Goal: Task Accomplishment & Management: Complete application form

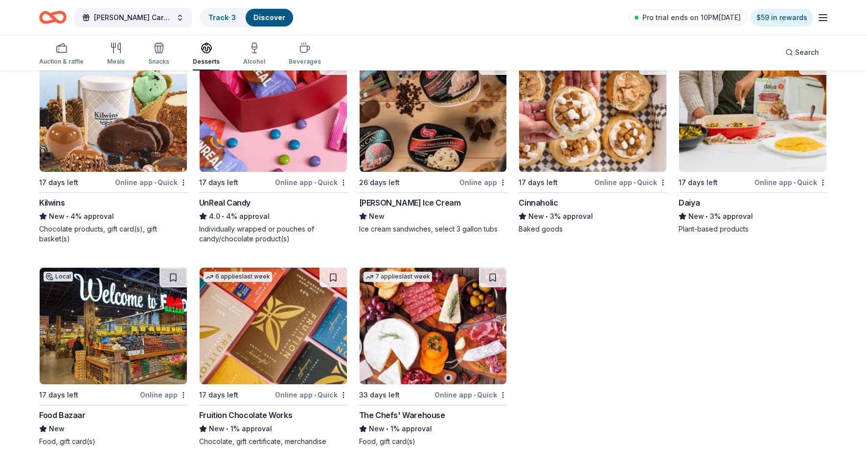
scroll to position [540, 0]
click at [386, 204] on div "Perry's Ice Cream" at bounding box center [410, 203] width 102 height 12
click at [556, 208] on div "Cinnaholic New • 3% approval Baked goods" at bounding box center [593, 215] width 148 height 37
click at [268, 410] on div "Fruition Chocolate Works" at bounding box center [245, 415] width 93 height 12
click at [435, 313] on img at bounding box center [433, 326] width 147 height 116
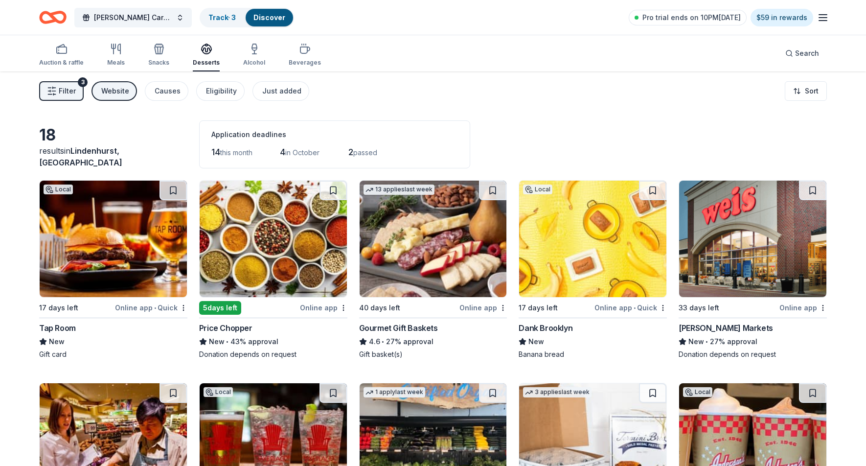
scroll to position [0, 0]
click at [72, 89] on span "Filter" at bounding box center [67, 91] width 17 height 12
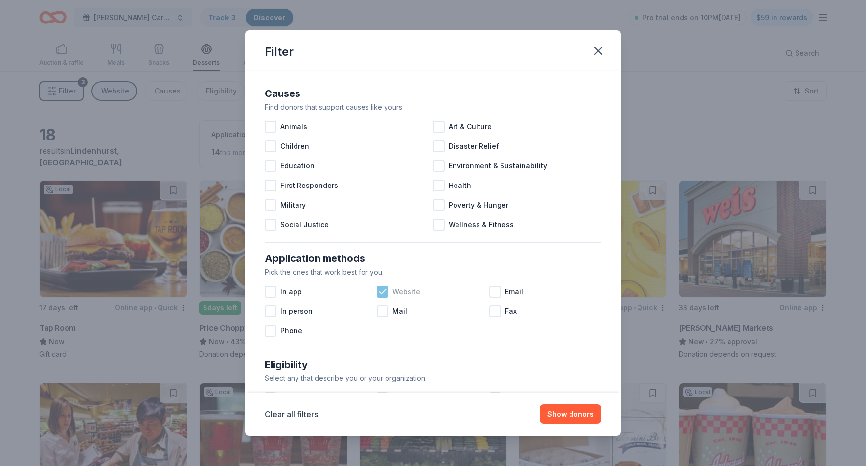
click at [397, 291] on span "Website" at bounding box center [406, 292] width 28 height 12
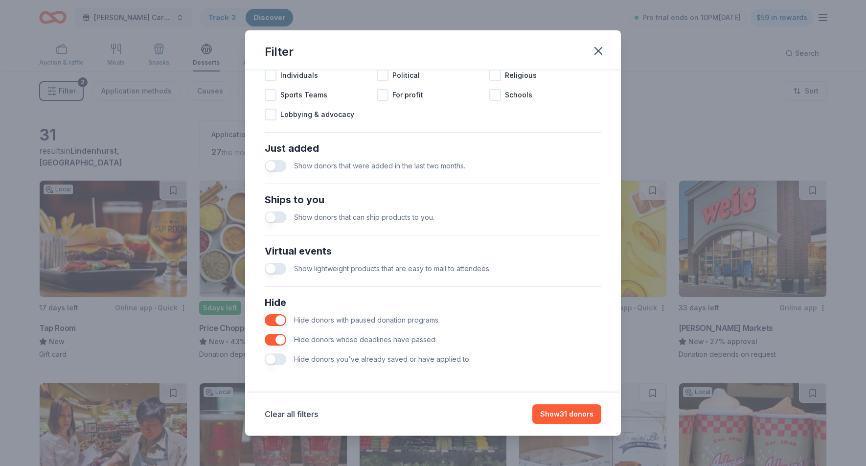
scroll to position [322, 0]
click at [560, 416] on button "Show 31 donors" at bounding box center [566, 414] width 69 height 20
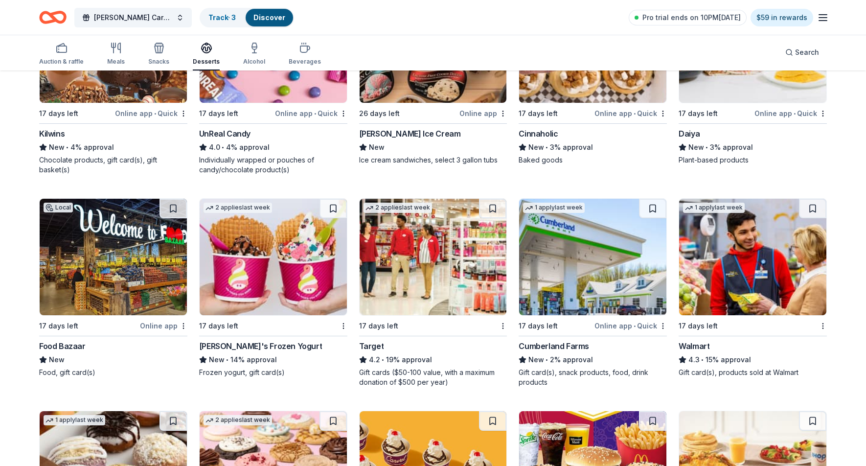
scroll to position [609, 0]
click at [270, 291] on img at bounding box center [273, 257] width 147 height 116
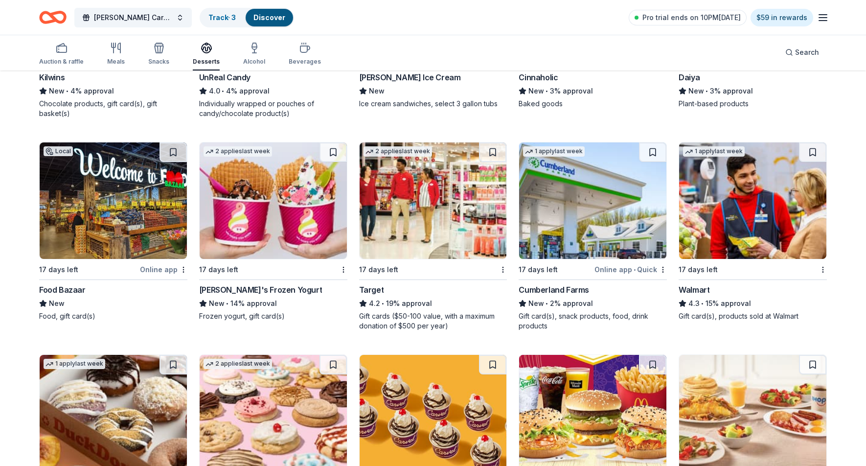
scroll to position [665, 0]
click at [439, 273] on div "17 days left" at bounding box center [427, 270] width 137 height 12
click at [568, 225] on img at bounding box center [592, 201] width 147 height 116
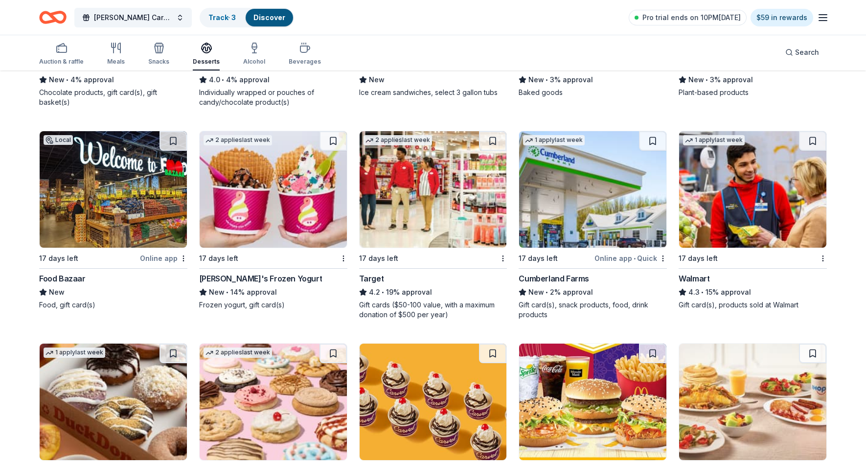
click at [737, 198] on img at bounding box center [752, 189] width 147 height 116
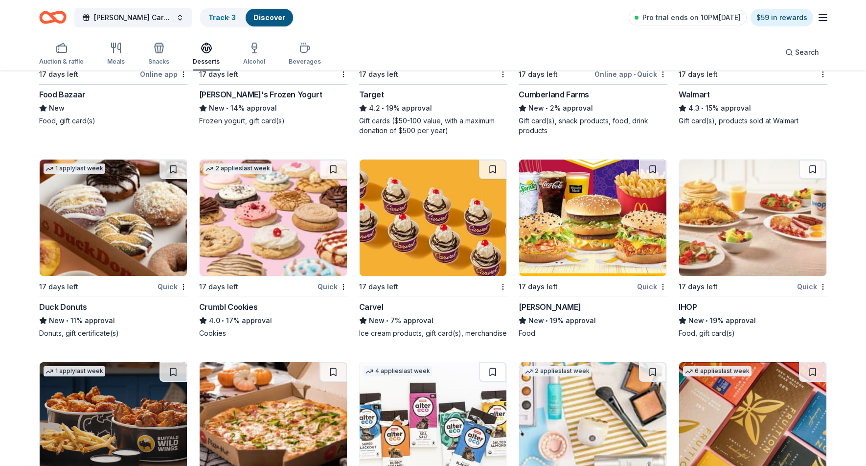
scroll to position [860, 0]
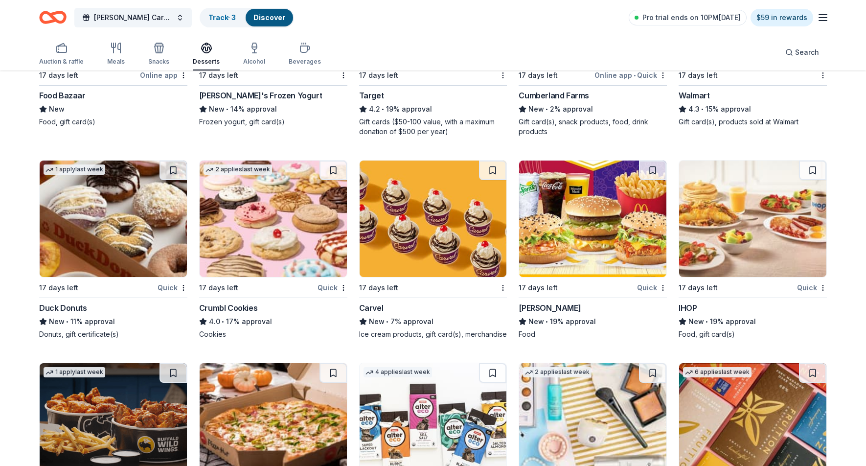
click at [78, 304] on div "Duck Donuts" at bounding box center [63, 308] width 48 height 12
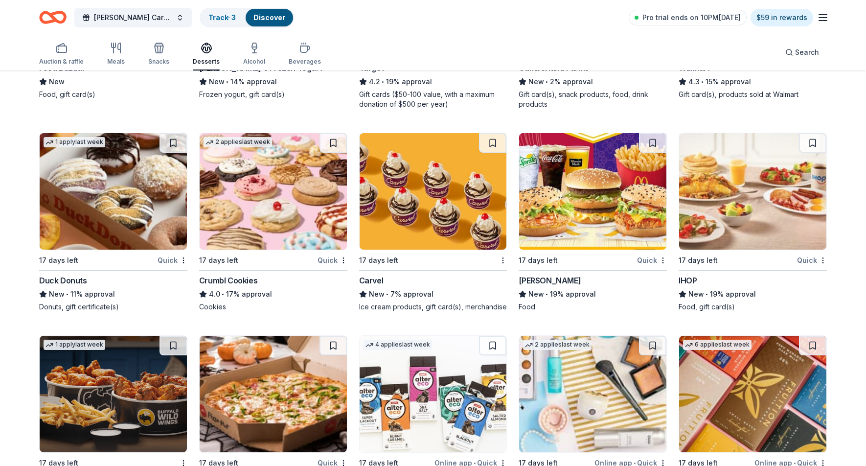
scroll to position [881, 0]
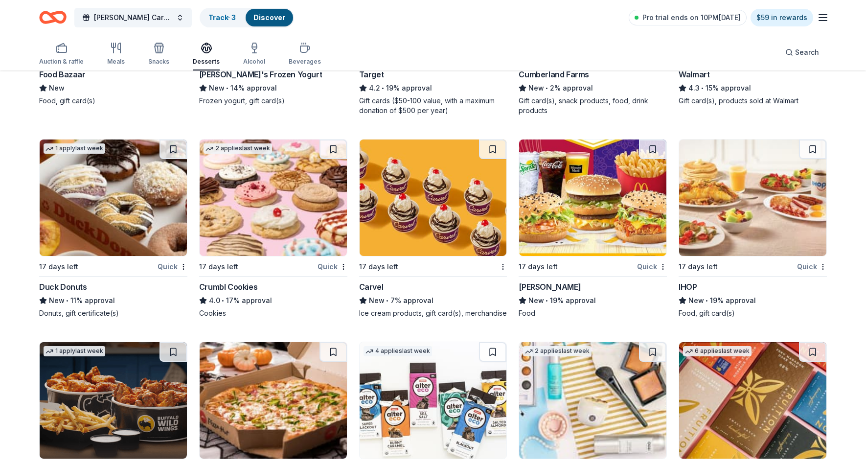
click at [290, 228] on img at bounding box center [273, 197] width 147 height 116
click at [440, 214] on img at bounding box center [433, 197] width 147 height 116
click at [607, 207] on img at bounding box center [592, 197] width 147 height 116
click at [737, 290] on div "IHOP" at bounding box center [753, 287] width 148 height 12
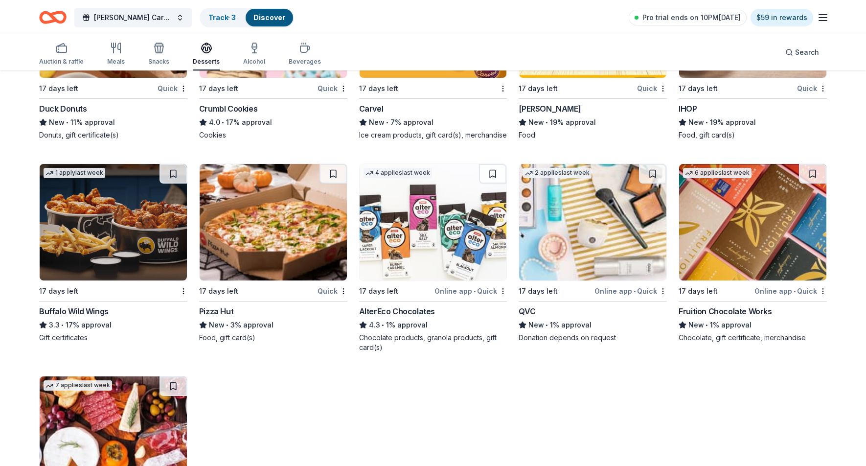
scroll to position [1066, 0]
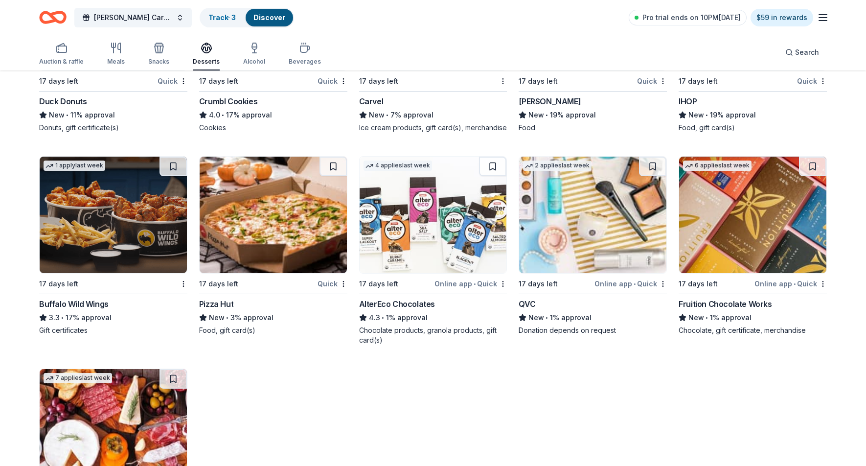
click at [124, 216] on img at bounding box center [113, 215] width 147 height 116
click at [283, 209] on img at bounding box center [273, 215] width 147 height 116
click at [439, 304] on div "AlterEco Chocolates" at bounding box center [433, 304] width 148 height 12
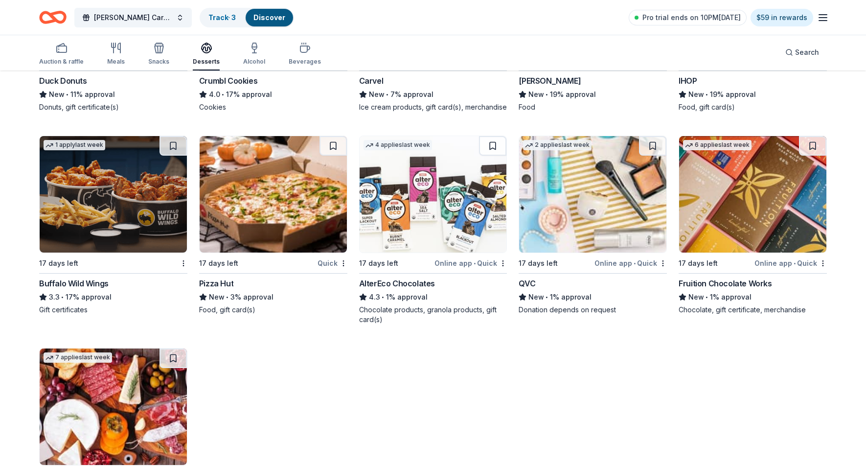
scroll to position [1087, 0]
click at [566, 303] on div "QVC New • 1% approval Donation depends on request" at bounding box center [593, 295] width 148 height 37
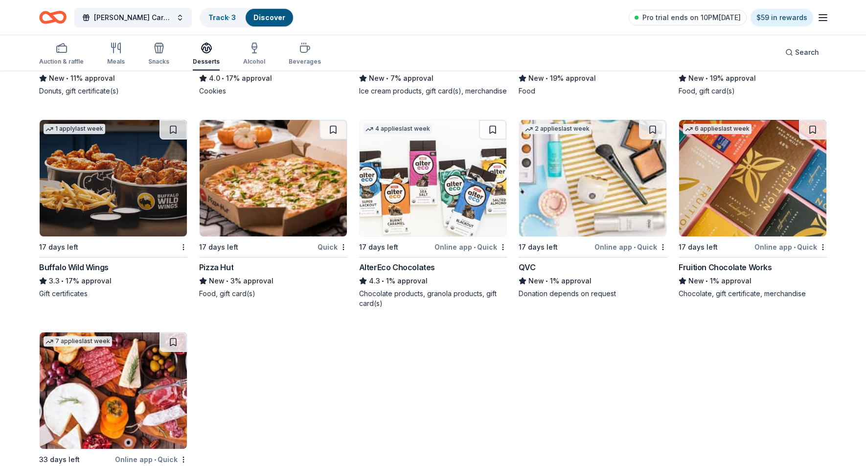
scroll to position [1104, 0]
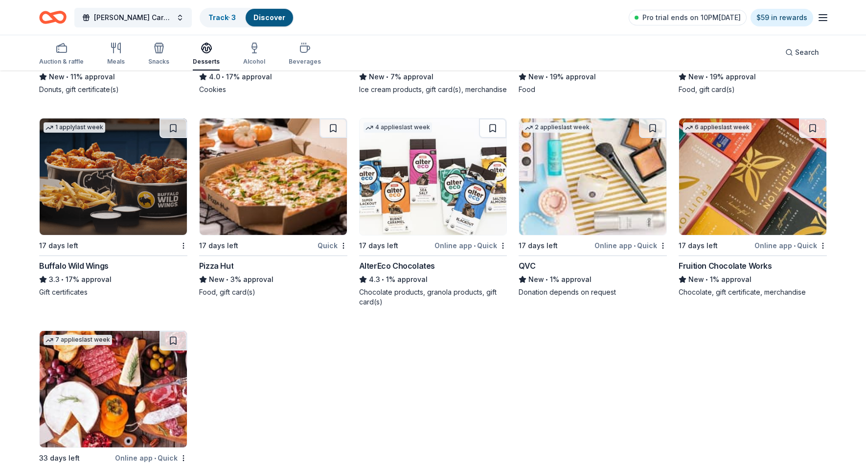
click at [707, 268] on div "Fruition Chocolate Works" at bounding box center [725, 266] width 93 height 12
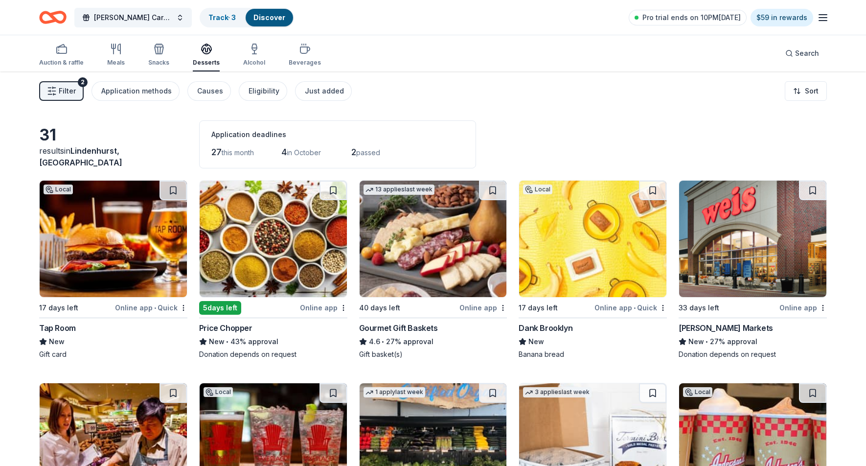
scroll to position [0, 0]
click at [75, 87] on button "Filter 2" at bounding box center [61, 91] width 45 height 20
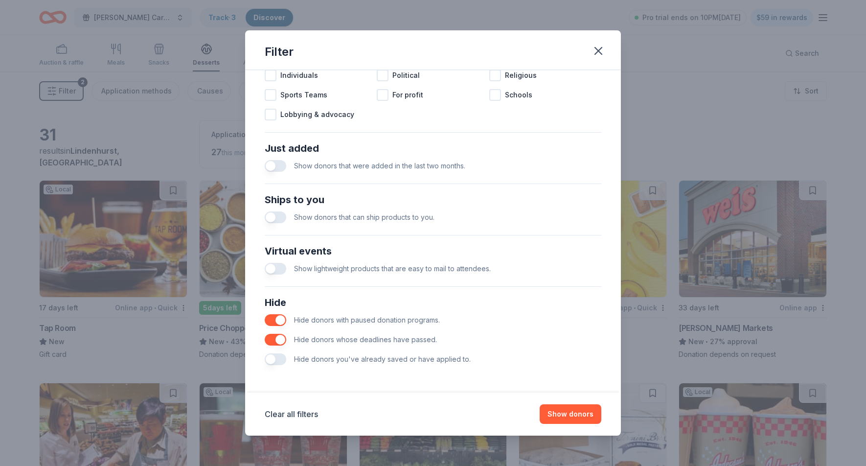
scroll to position [322, 0]
click at [600, 50] on icon "button" at bounding box center [599, 51] width 14 height 14
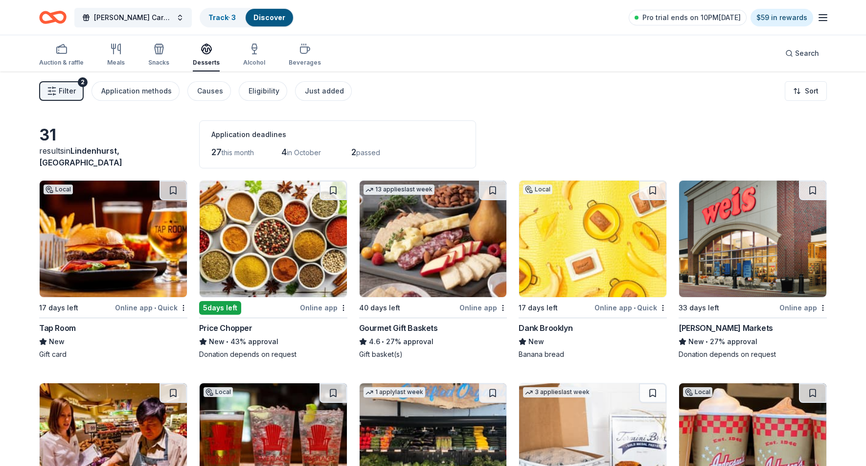
scroll to position [0, 0]
click at [147, 91] on div "Application methods" at bounding box center [136, 91] width 70 height 12
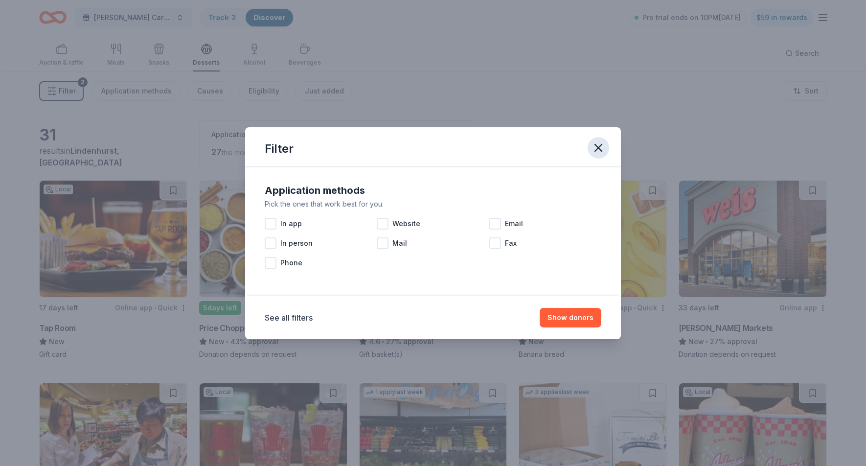
click at [602, 153] on icon "button" at bounding box center [599, 148] width 14 height 14
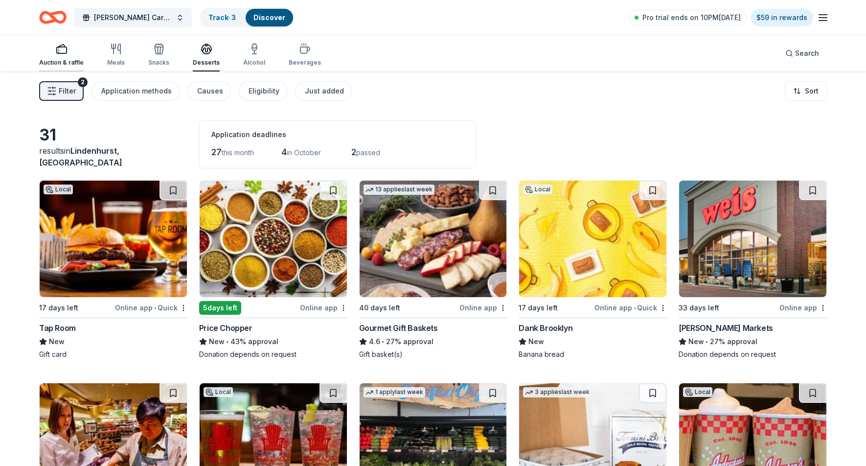
click at [64, 55] on div "Auction & raffle" at bounding box center [61, 54] width 45 height 23
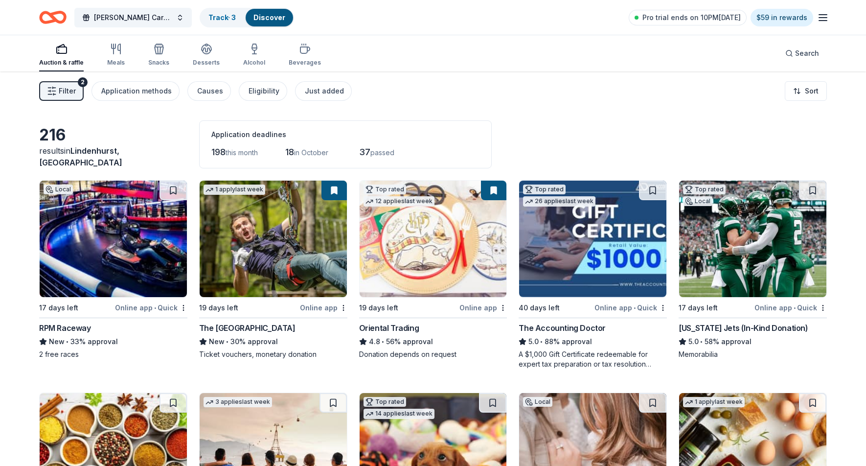
click at [129, 236] on img at bounding box center [113, 239] width 147 height 116
click at [269, 326] on div "The [GEOGRAPHIC_DATA]" at bounding box center [247, 328] width 96 height 12
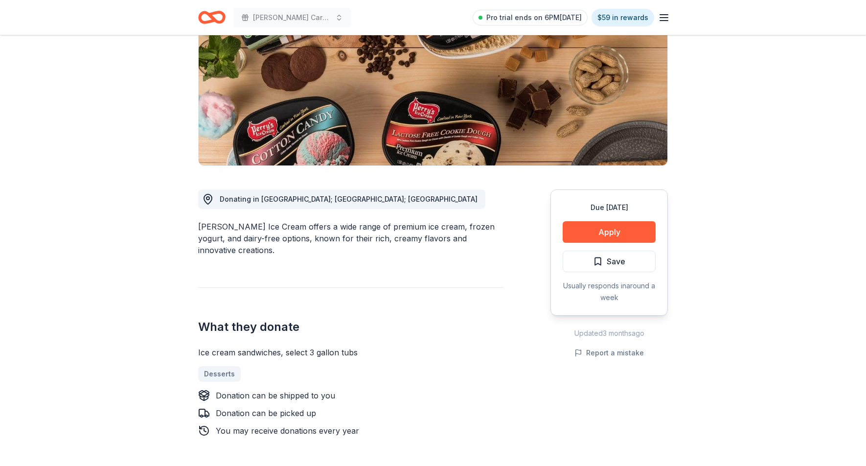
scroll to position [132, 0]
click at [589, 239] on button "Apply" at bounding box center [609, 232] width 93 height 22
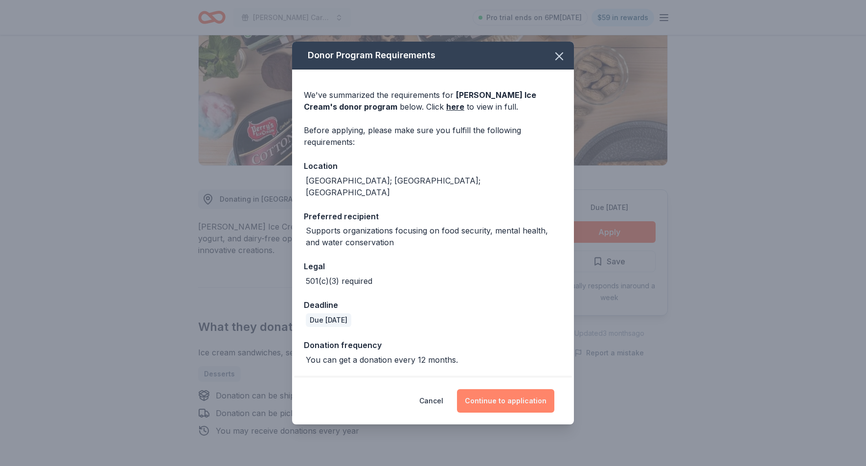
click at [516, 392] on button "Continue to application" at bounding box center [505, 400] width 97 height 23
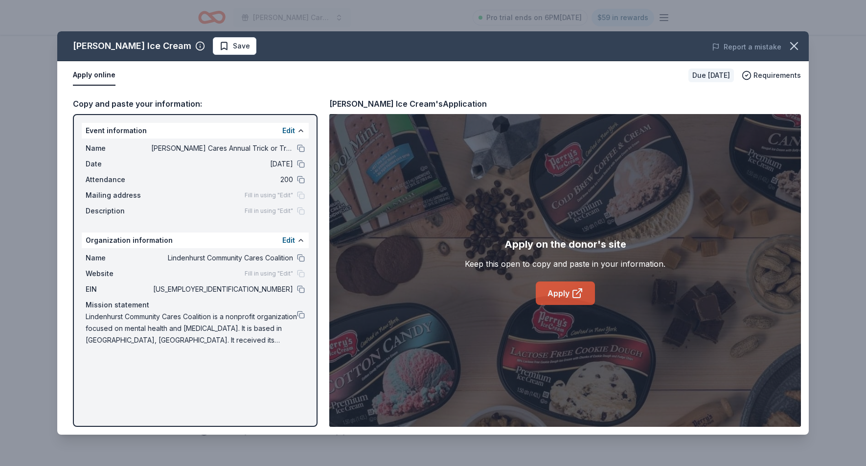
click at [573, 299] on link "Apply" at bounding box center [565, 292] width 59 height 23
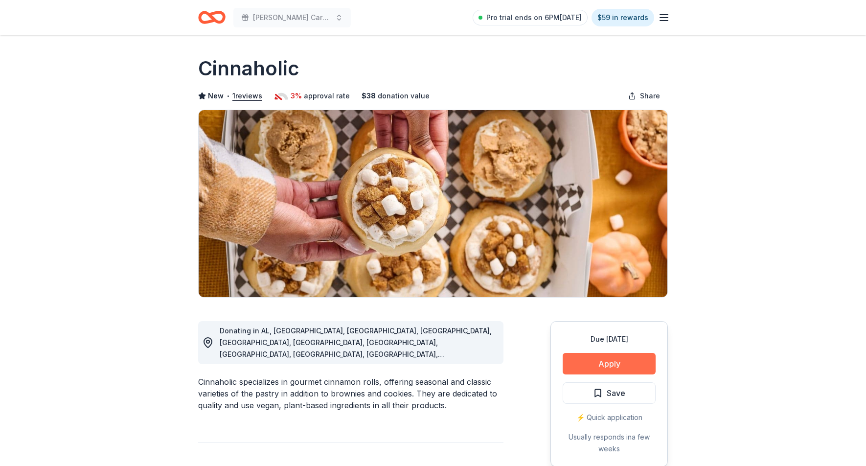
click at [615, 366] on button "Apply" at bounding box center [609, 364] width 93 height 22
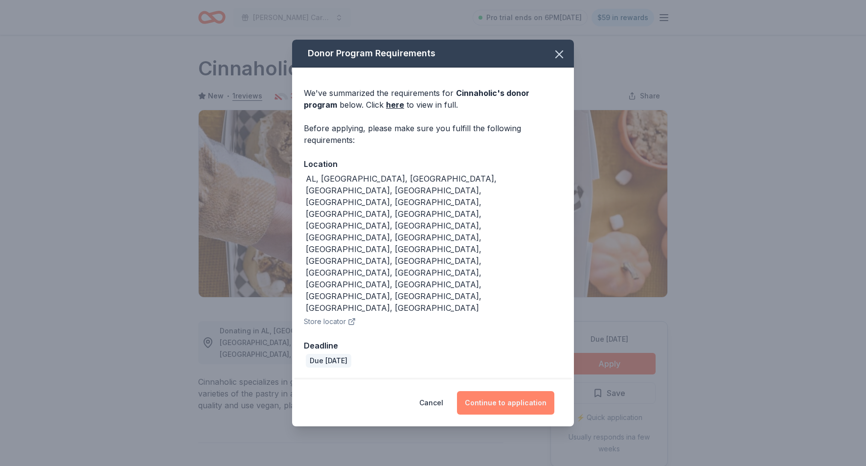
click at [516, 391] on button "Continue to application" at bounding box center [505, 402] width 97 height 23
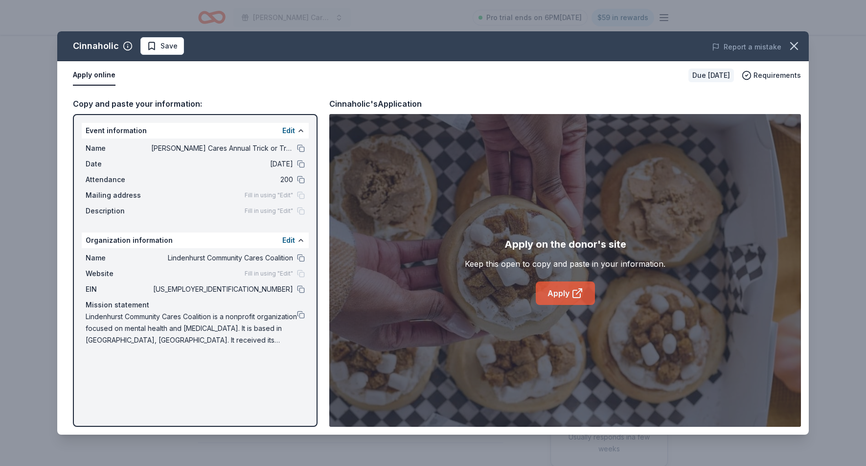
click at [576, 296] on icon at bounding box center [577, 293] width 12 height 12
click at [790, 42] on icon "button" at bounding box center [794, 46] width 14 height 14
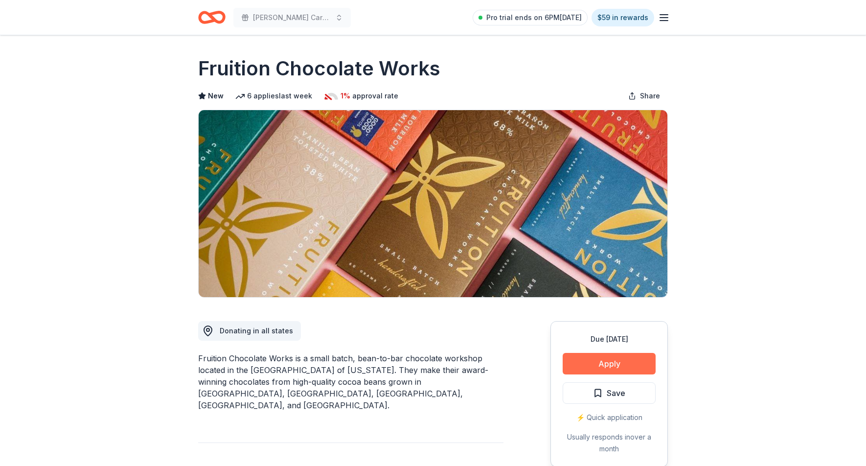
click at [616, 365] on button "Apply" at bounding box center [609, 364] width 93 height 22
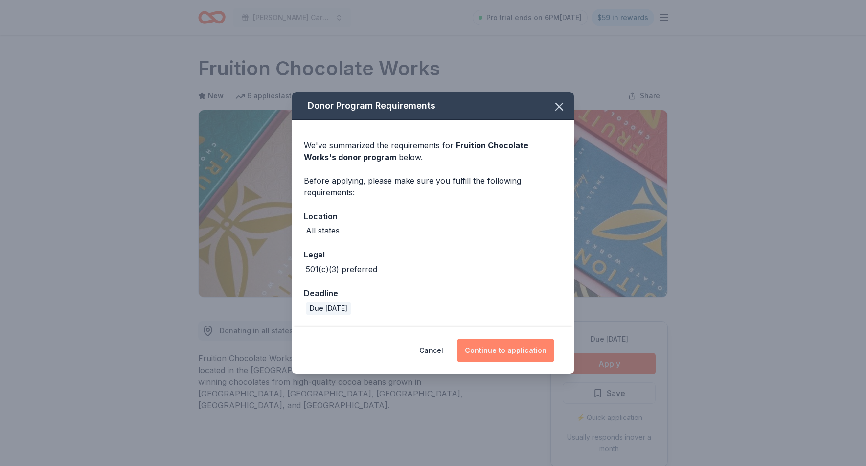
click at [508, 351] on button "Continue to application" at bounding box center [505, 350] width 97 height 23
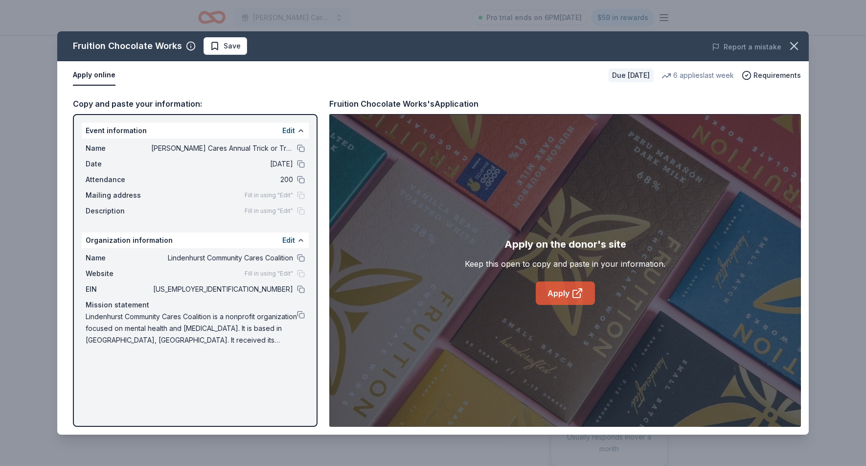
click at [570, 298] on link "Apply" at bounding box center [565, 292] width 59 height 23
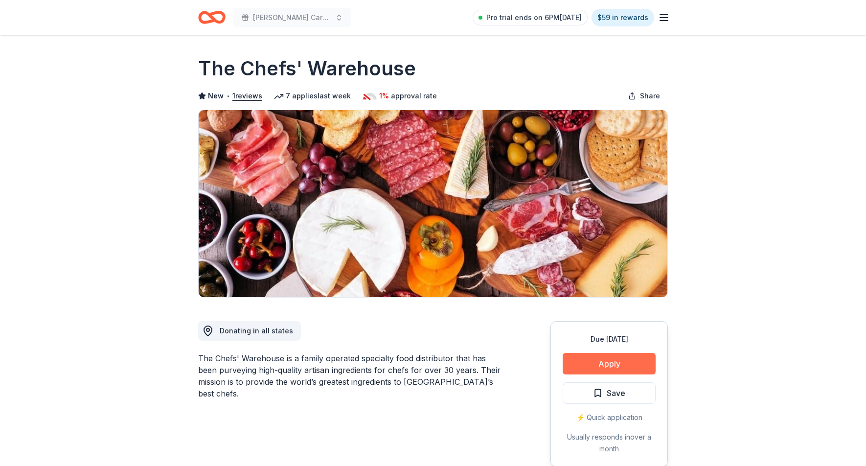
click at [618, 364] on button "Apply" at bounding box center [609, 364] width 93 height 22
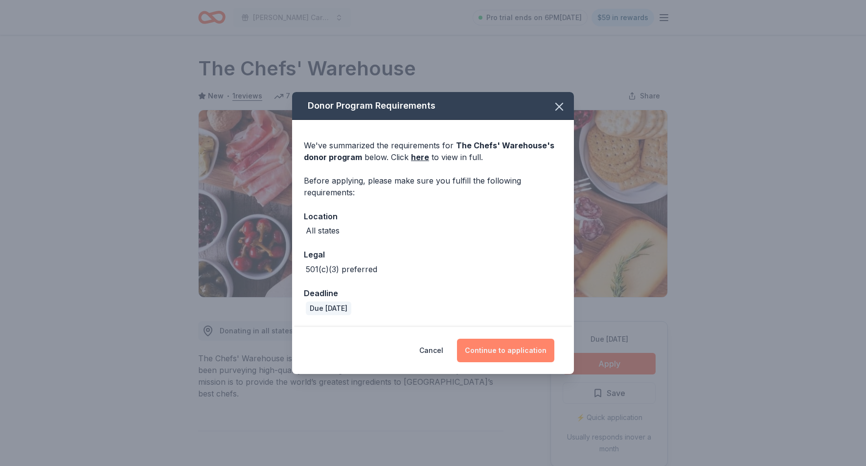
click at [535, 343] on button "Continue to application" at bounding box center [505, 350] width 97 height 23
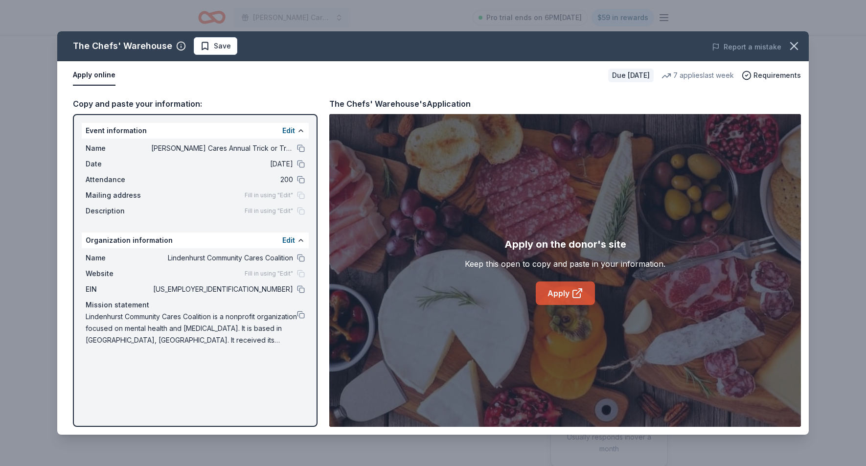
click at [584, 299] on link "Apply" at bounding box center [565, 292] width 59 height 23
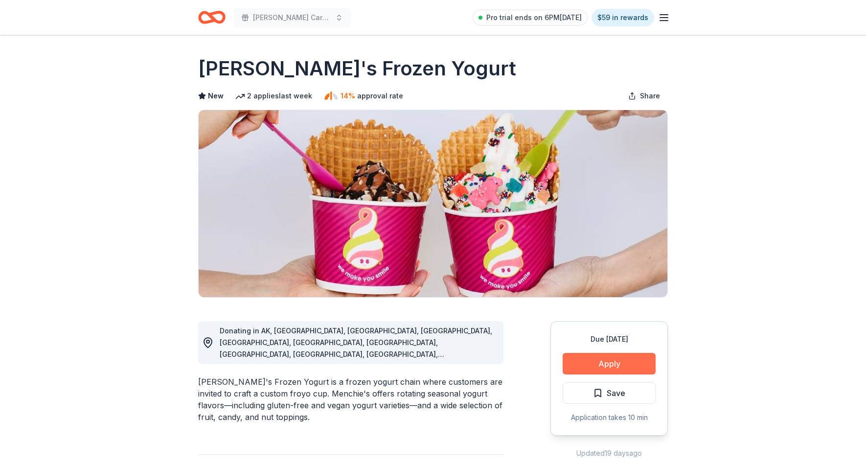
click at [597, 370] on button "Apply" at bounding box center [609, 364] width 93 height 22
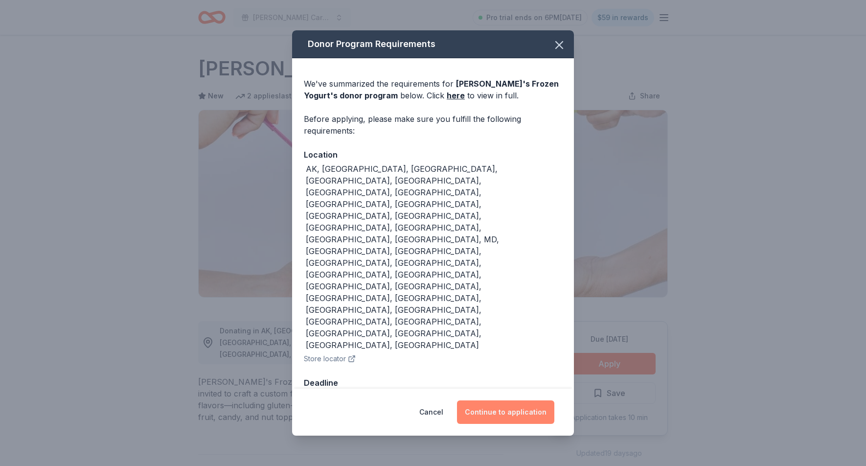
click at [532, 400] on button "Continue to application" at bounding box center [505, 411] width 97 height 23
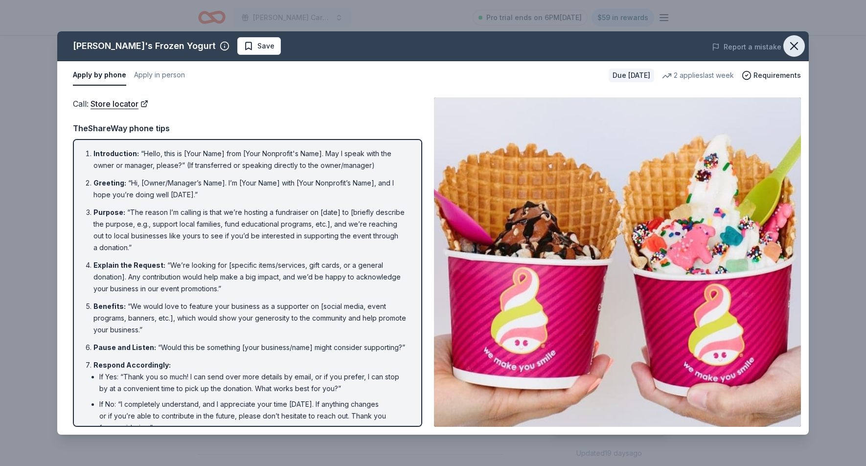
click at [798, 47] on icon "button" at bounding box center [794, 46] width 14 height 14
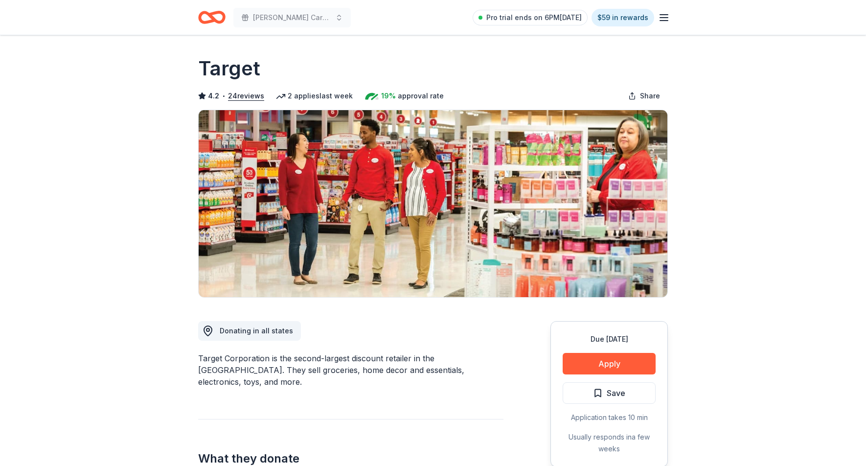
click at [631, 365] on button "Apply" at bounding box center [609, 364] width 93 height 22
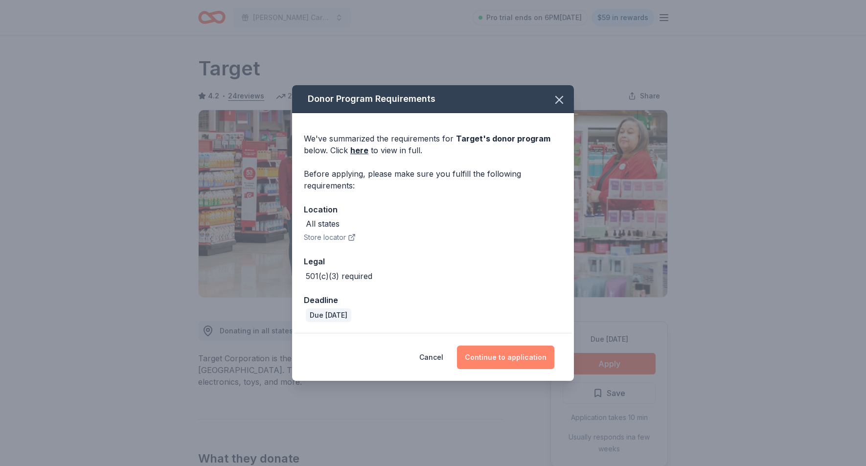
click at [523, 356] on button "Continue to application" at bounding box center [505, 356] width 97 height 23
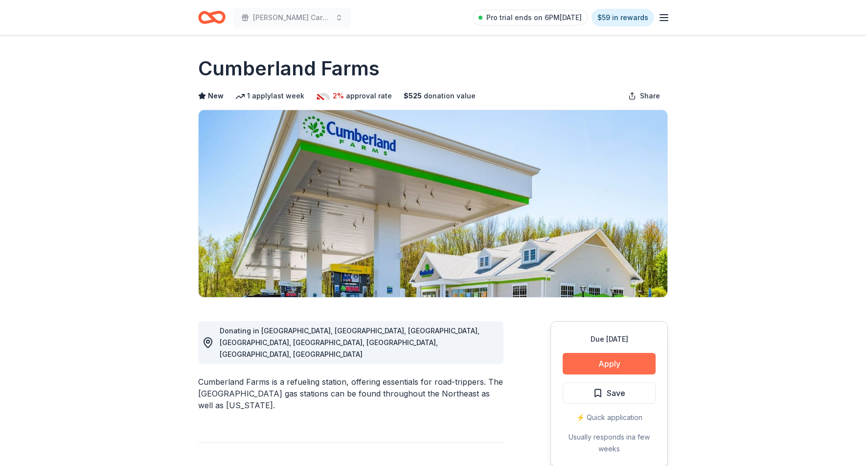
click at [638, 365] on button "Apply" at bounding box center [609, 364] width 93 height 22
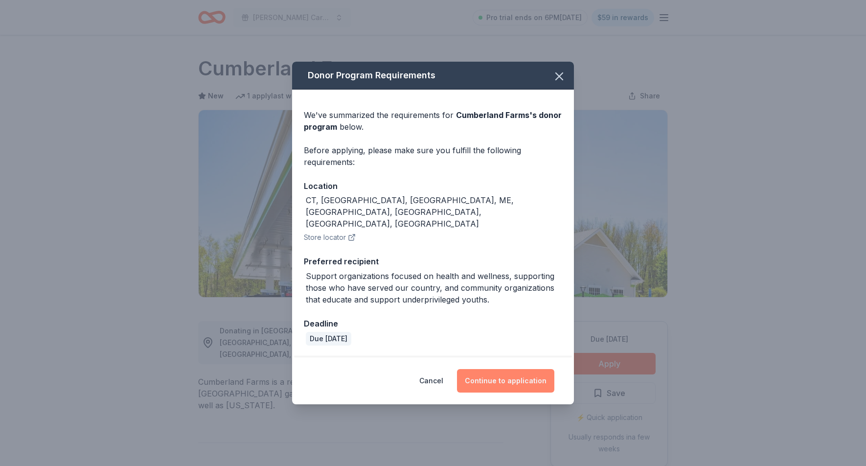
click at [524, 369] on button "Continue to application" at bounding box center [505, 380] width 97 height 23
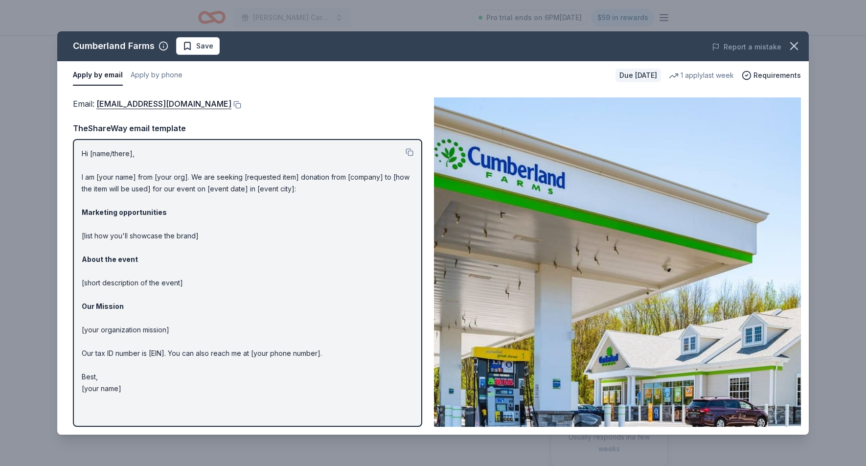
click at [109, 76] on button "Apply by email" at bounding box center [98, 75] width 50 height 21
drag, startPoint x: 95, startPoint y: 106, endPoint x: 236, endPoint y: 114, distance: 140.7
click at [236, 114] on div "Email : GuestServices@eg-america.com TheShareWay email template Hi [name/there]…" at bounding box center [247, 261] width 349 height 329
click at [231, 105] on button at bounding box center [236, 105] width 10 height 8
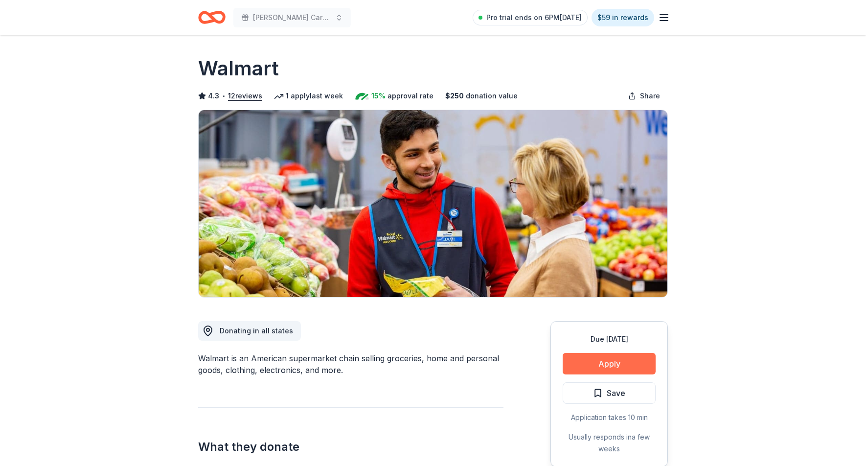
click at [593, 363] on button "Apply" at bounding box center [609, 364] width 93 height 22
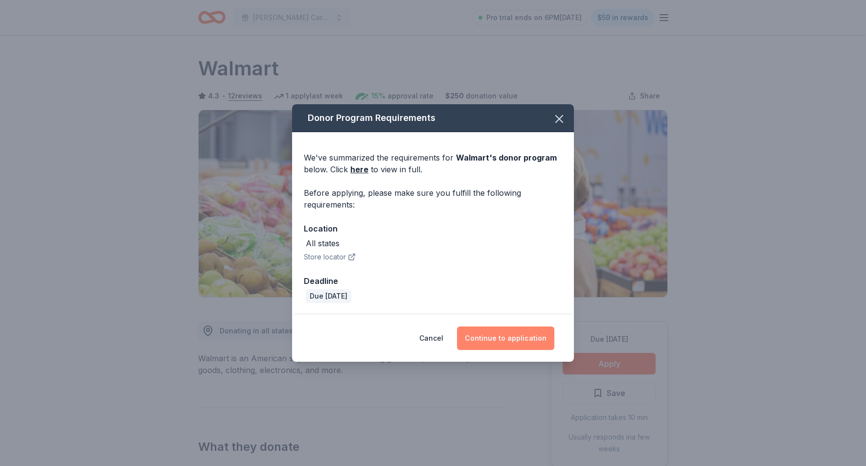
click at [520, 341] on button "Continue to application" at bounding box center [505, 337] width 97 height 23
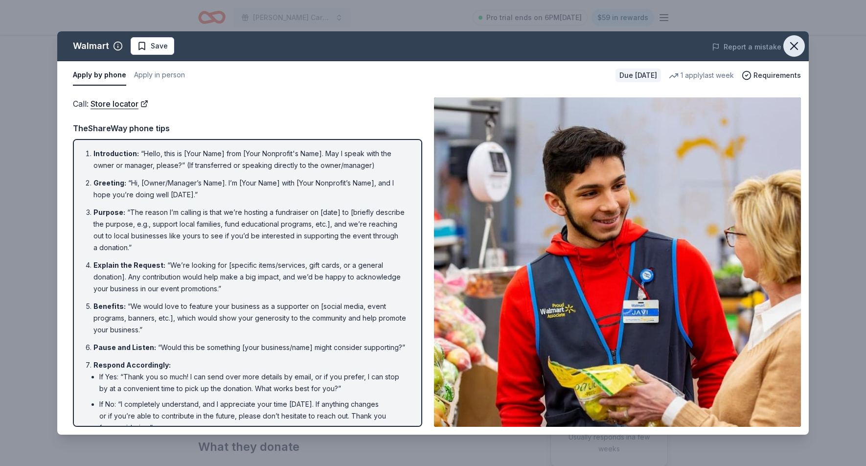
click at [791, 47] on icon "button" at bounding box center [794, 46] width 14 height 14
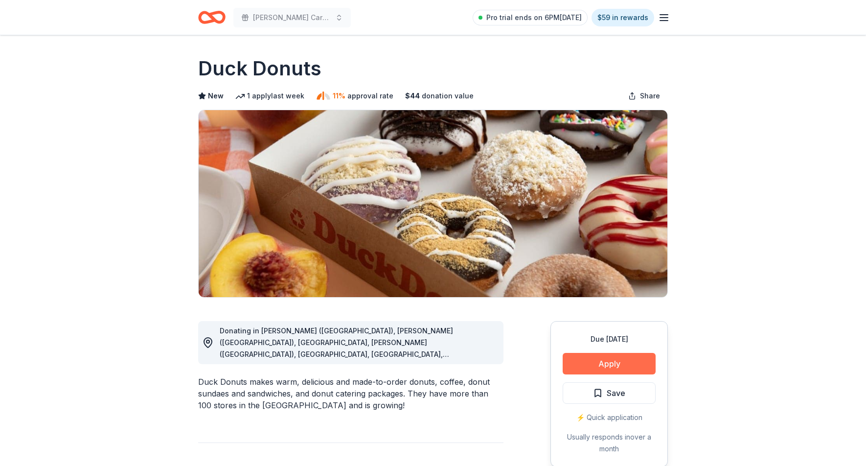
click at [602, 367] on button "Apply" at bounding box center [609, 364] width 93 height 22
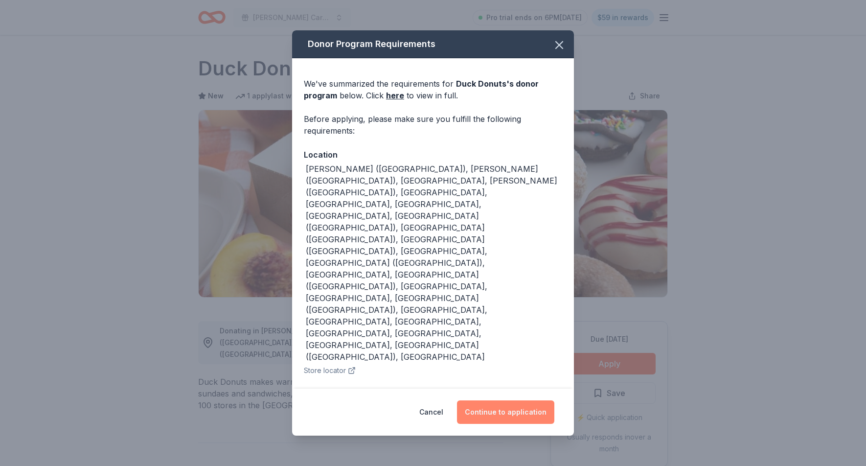
click at [511, 400] on button "Continue to application" at bounding box center [505, 411] width 97 height 23
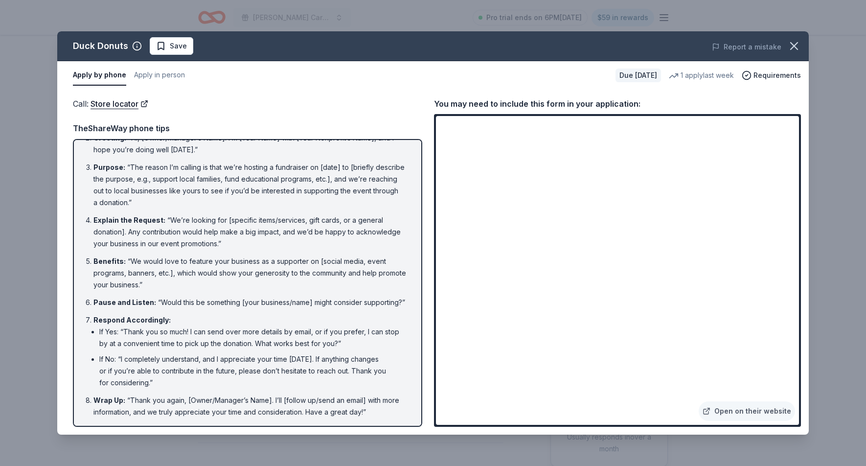
scroll to position [45, 0]
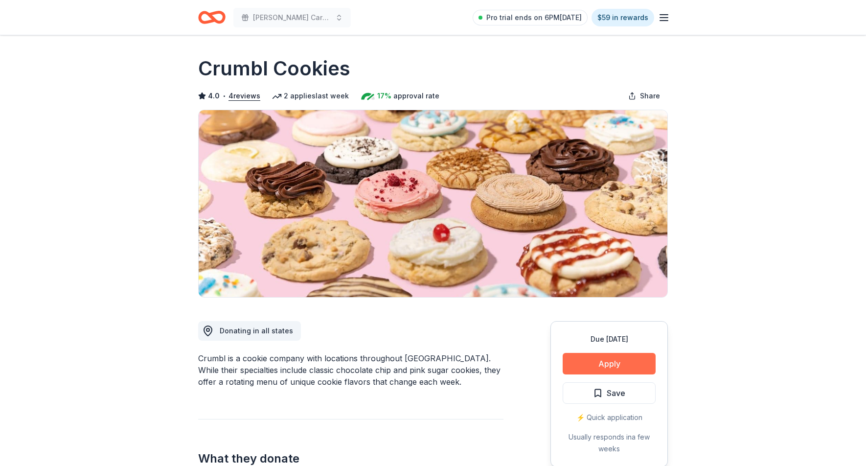
click at [620, 362] on button "Apply" at bounding box center [609, 364] width 93 height 22
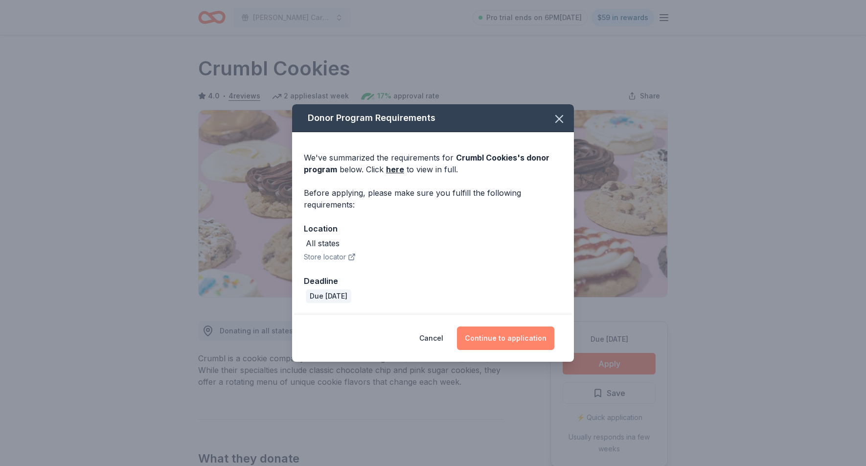
click at [505, 337] on button "Continue to application" at bounding box center [505, 337] width 97 height 23
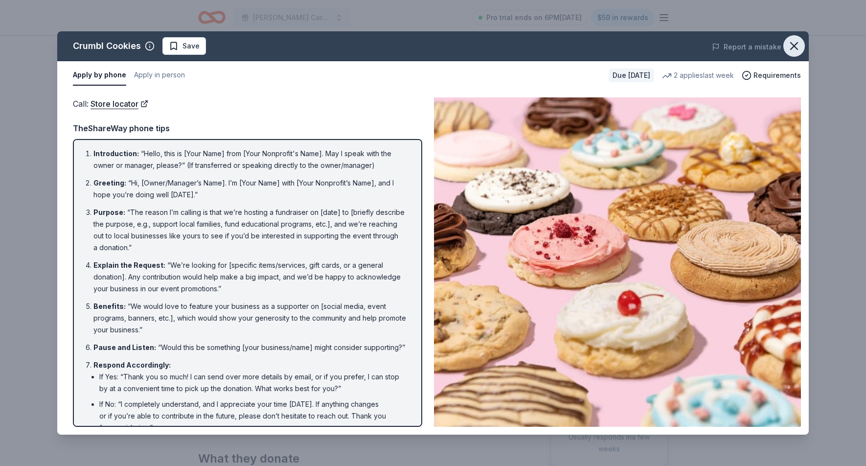
click at [790, 45] on icon "button" at bounding box center [794, 46] width 14 height 14
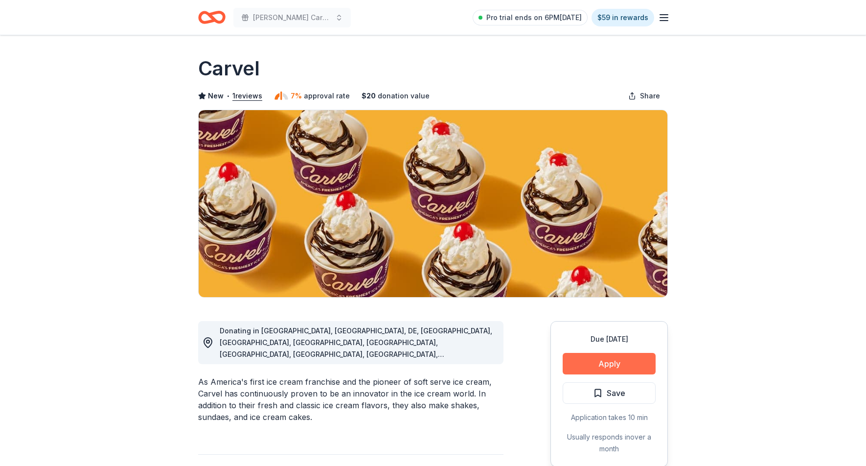
click at [627, 363] on button "Apply" at bounding box center [609, 364] width 93 height 22
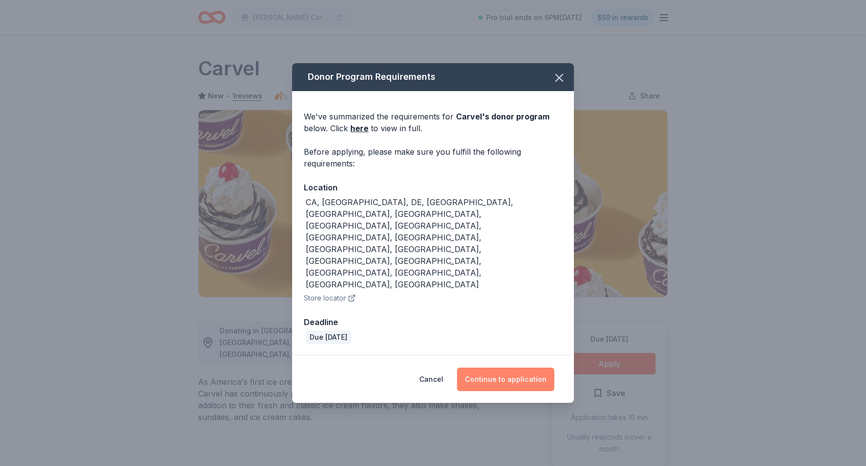
click at [535, 367] on button "Continue to application" at bounding box center [505, 378] width 97 height 23
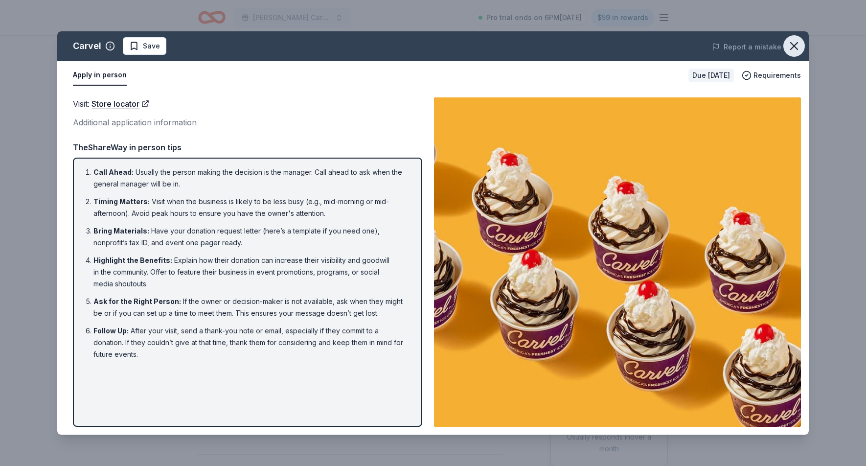
click at [793, 46] on icon "button" at bounding box center [794, 46] width 14 height 14
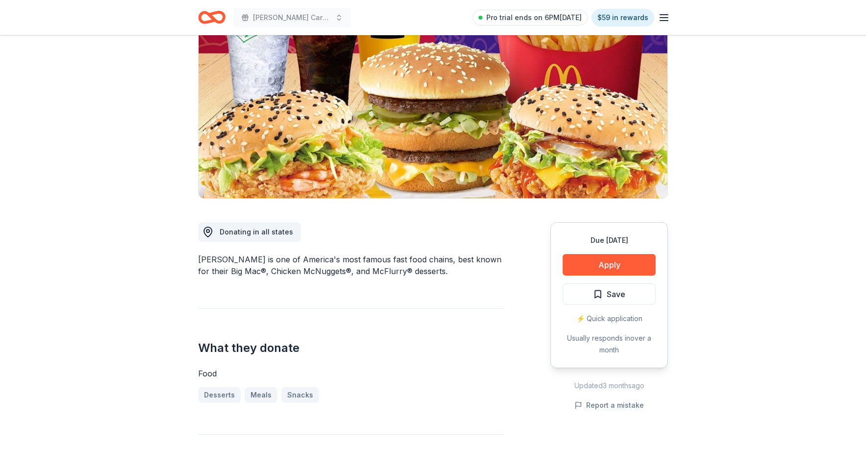
scroll to position [101, 0]
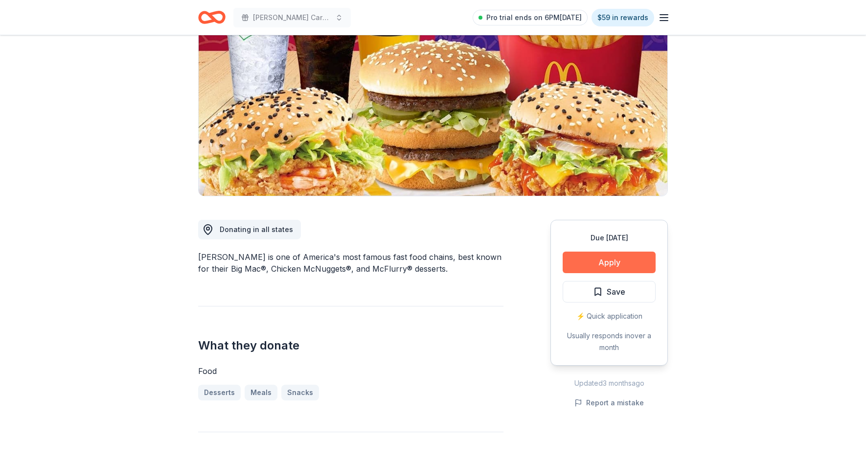
click at [600, 267] on button "Apply" at bounding box center [609, 262] width 93 height 22
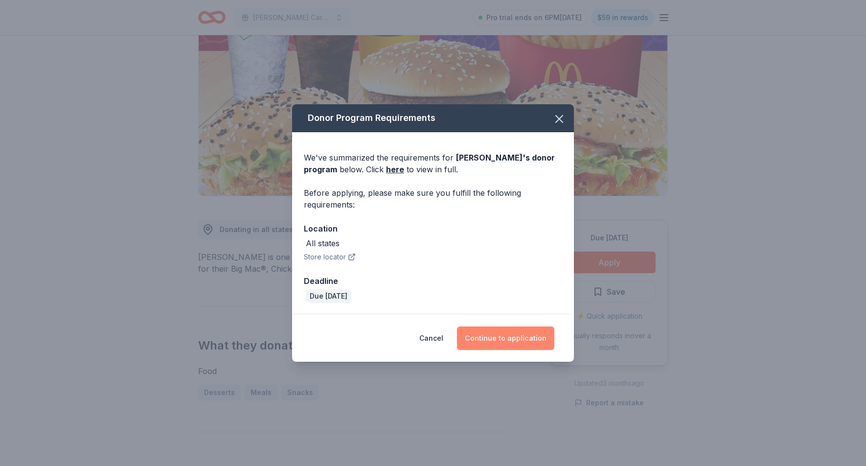
click at [518, 349] on button "Continue to application" at bounding box center [505, 337] width 97 height 23
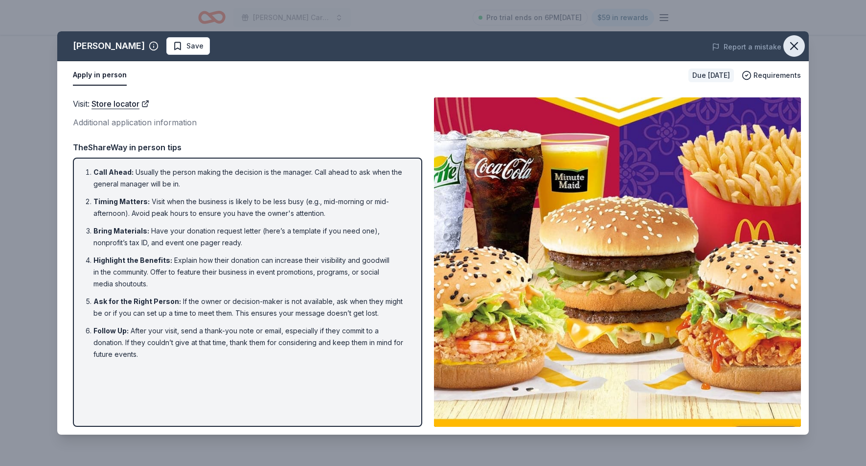
click at [796, 45] on icon "button" at bounding box center [794, 46] width 7 height 7
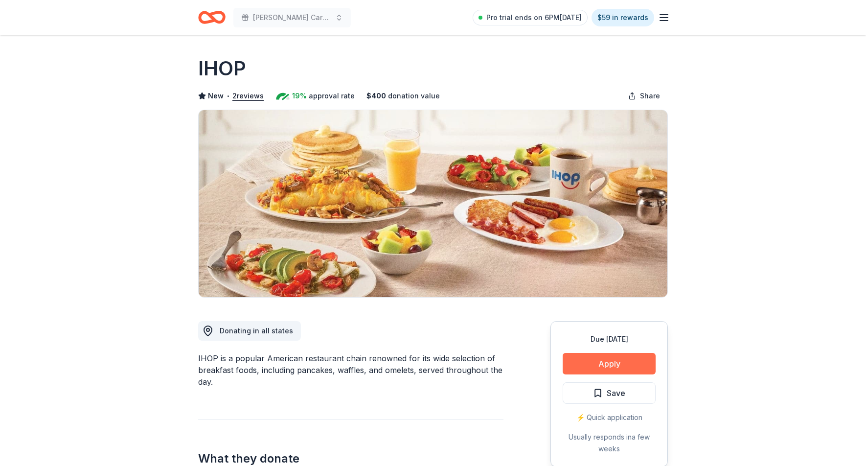
click at [572, 362] on button "Apply" at bounding box center [609, 364] width 93 height 22
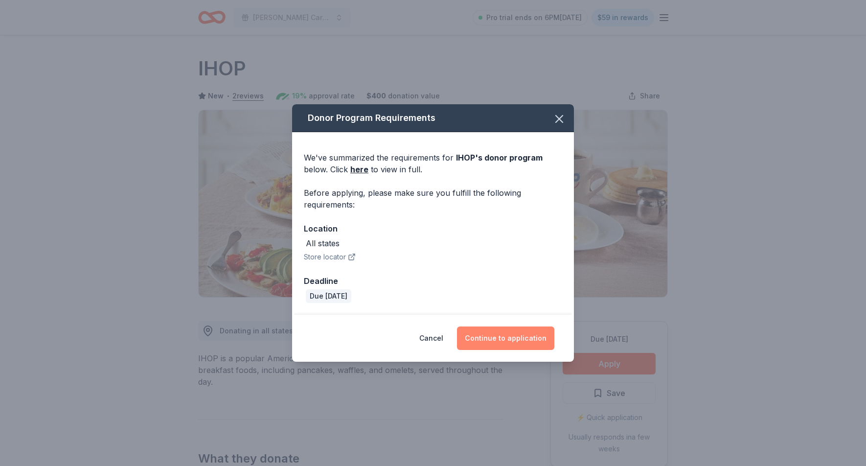
click at [506, 341] on button "Continue to application" at bounding box center [505, 337] width 97 height 23
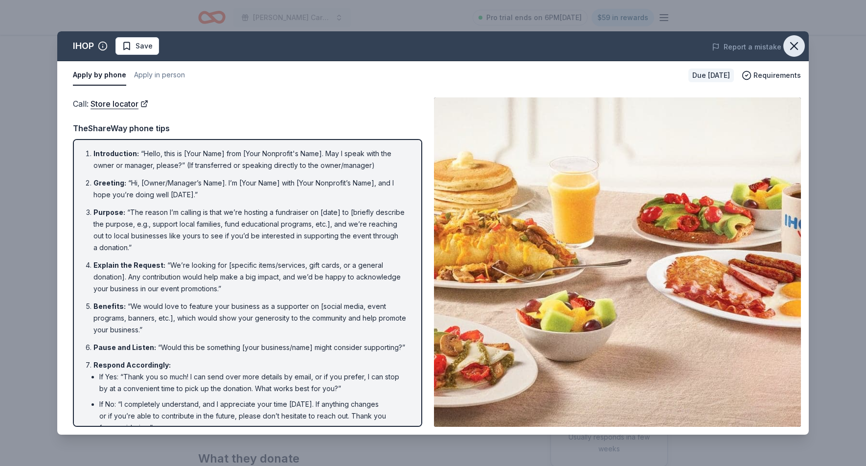
click at [795, 52] on icon "button" at bounding box center [794, 46] width 14 height 14
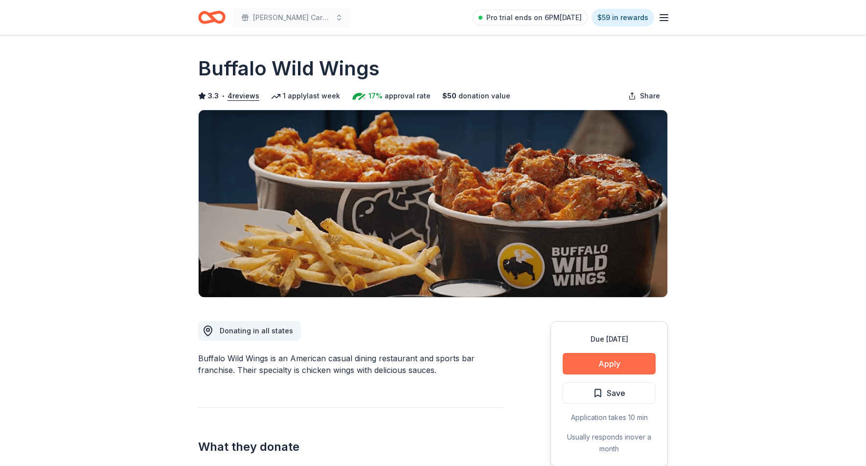
click at [580, 365] on button "Apply" at bounding box center [609, 364] width 93 height 22
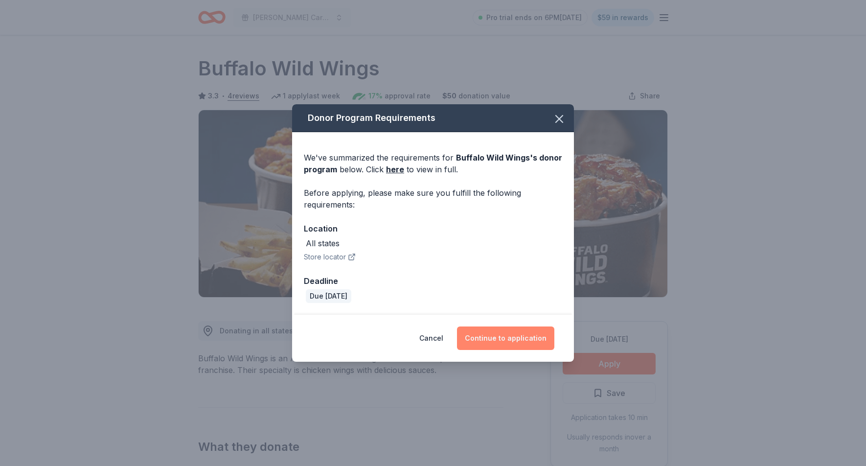
click at [511, 335] on button "Continue to application" at bounding box center [505, 337] width 97 height 23
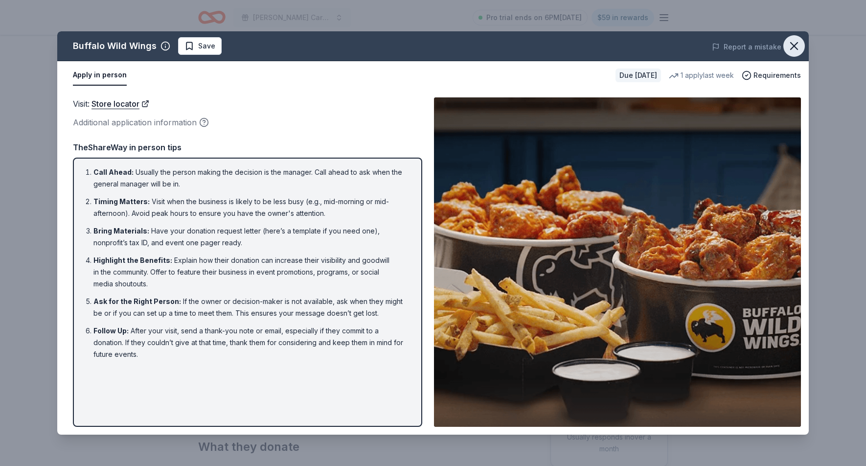
click at [793, 48] on icon "button" at bounding box center [794, 46] width 7 height 7
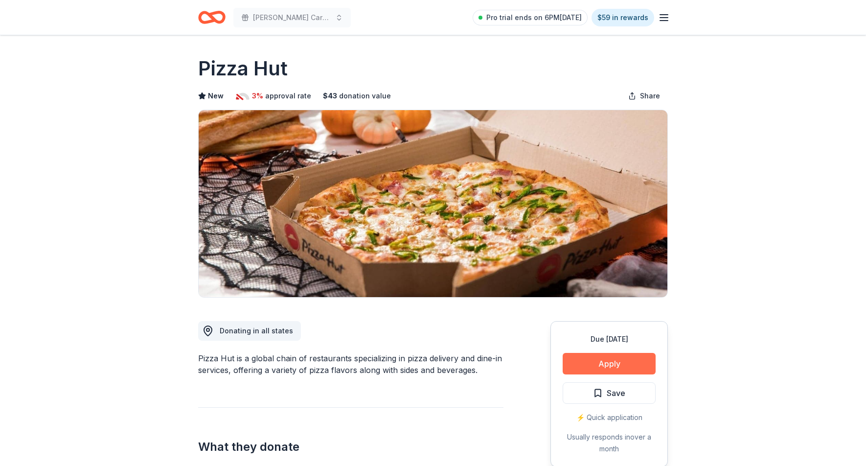
click at [637, 367] on button "Apply" at bounding box center [609, 364] width 93 height 22
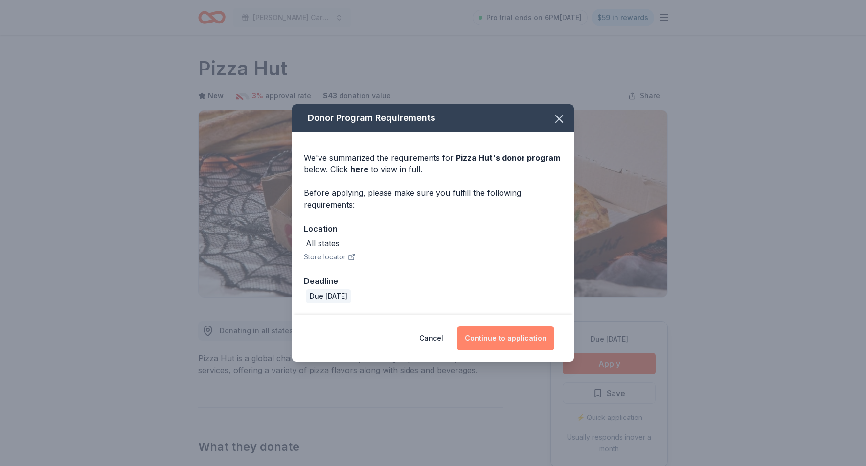
click at [542, 334] on button "Continue to application" at bounding box center [505, 337] width 97 height 23
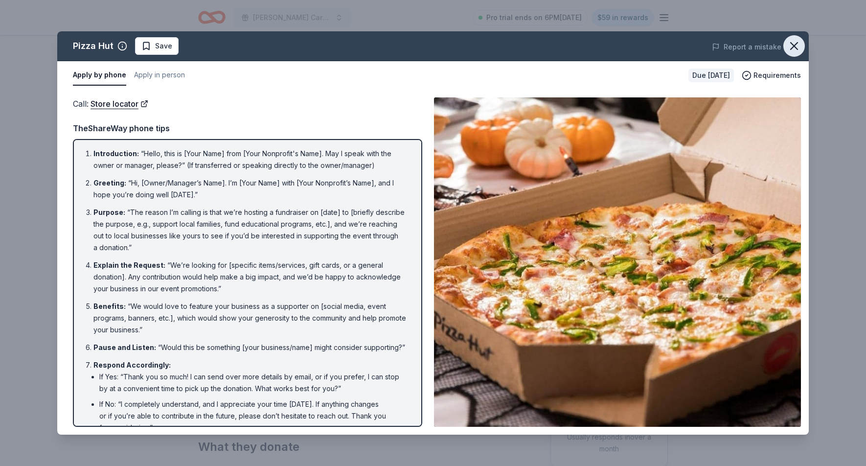
click at [793, 48] on icon "button" at bounding box center [794, 46] width 14 height 14
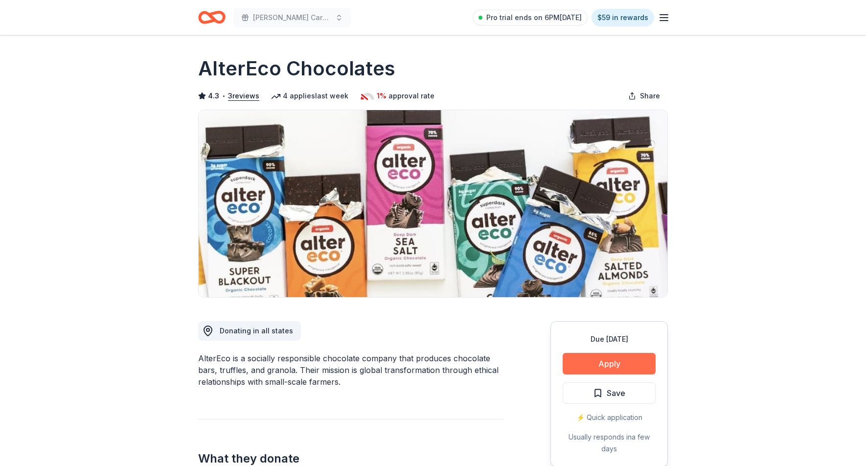
click at [606, 362] on button "Apply" at bounding box center [609, 364] width 93 height 22
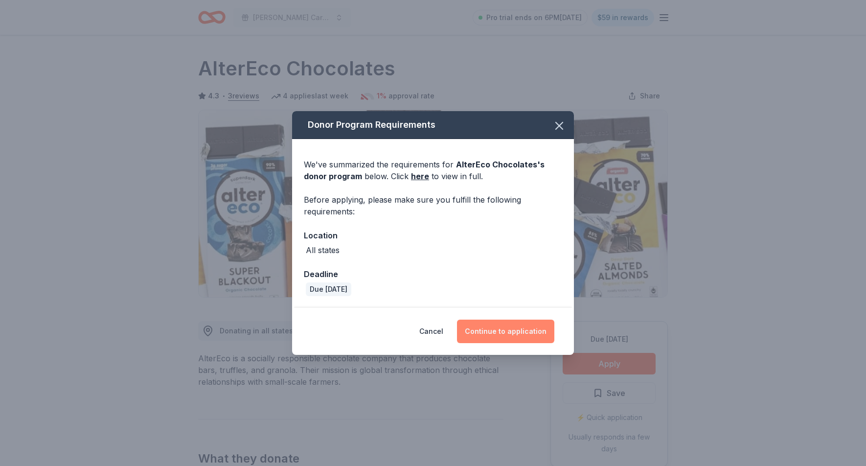
click at [519, 329] on button "Continue to application" at bounding box center [505, 330] width 97 height 23
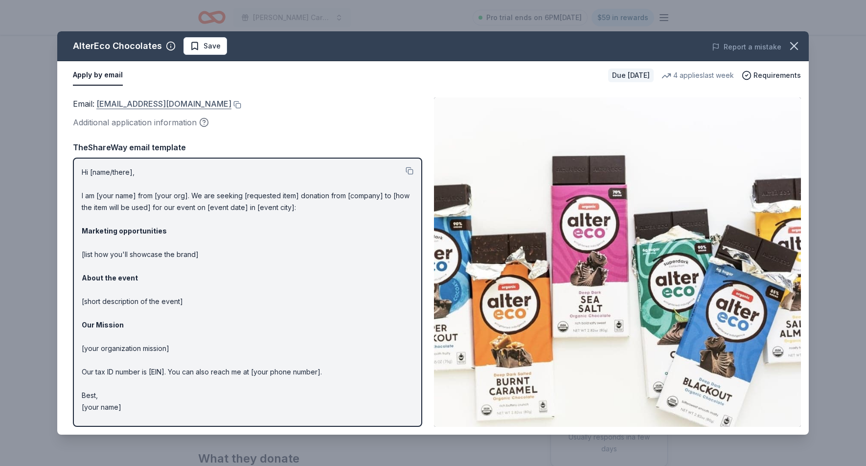
drag, startPoint x: 95, startPoint y: 106, endPoint x: 182, endPoint y: 109, distance: 86.7
click at [182, 109] on span "Email : shop@alterecofoods.com" at bounding box center [152, 104] width 159 height 10
click at [169, 105] on link "shop@alterecofoods.com" at bounding box center [163, 103] width 135 height 13
click at [231, 106] on button at bounding box center [236, 105] width 10 height 8
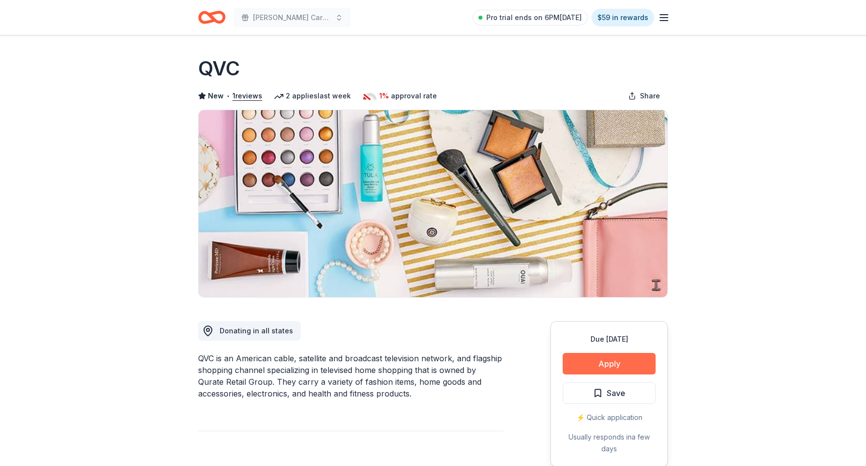
click at [616, 370] on button "Apply" at bounding box center [609, 364] width 93 height 22
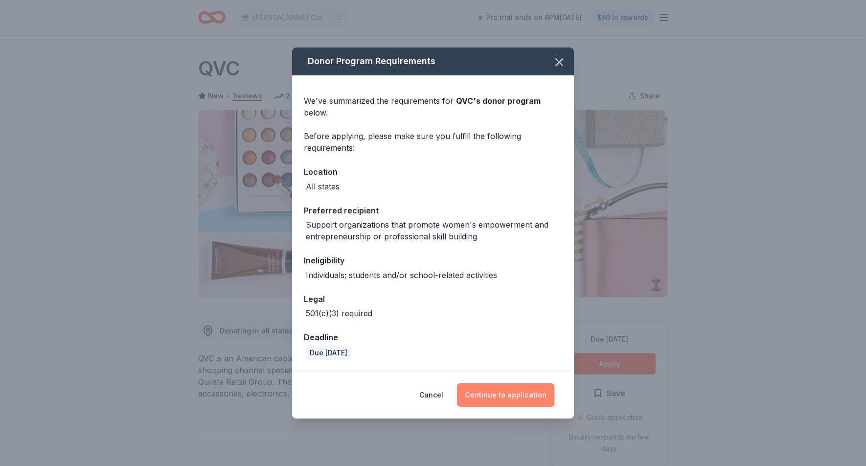
click at [523, 394] on button "Continue to application" at bounding box center [505, 394] width 97 height 23
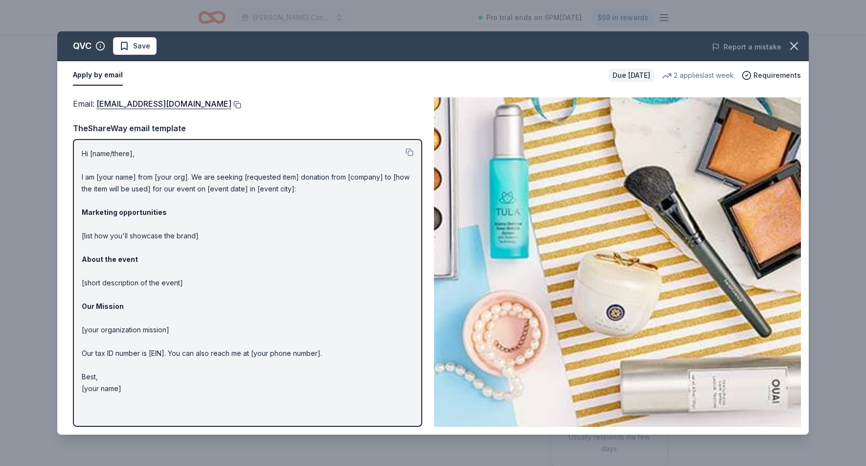
click at [231, 102] on button at bounding box center [236, 105] width 10 height 8
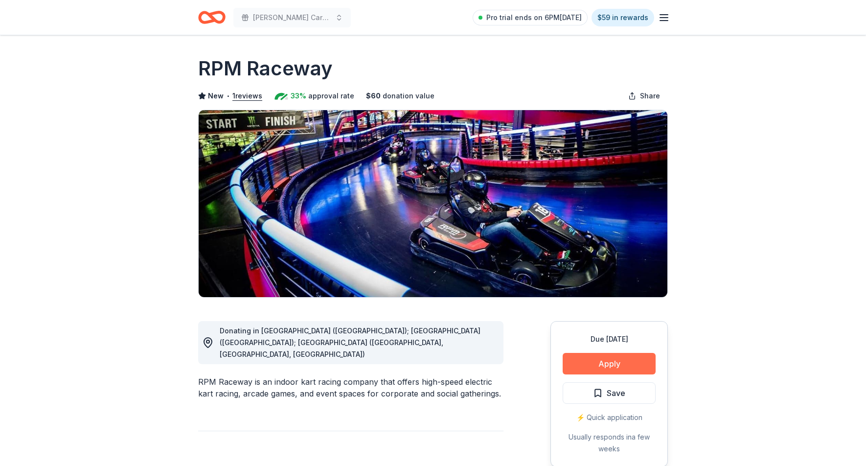
click at [626, 362] on button "Apply" at bounding box center [609, 364] width 93 height 22
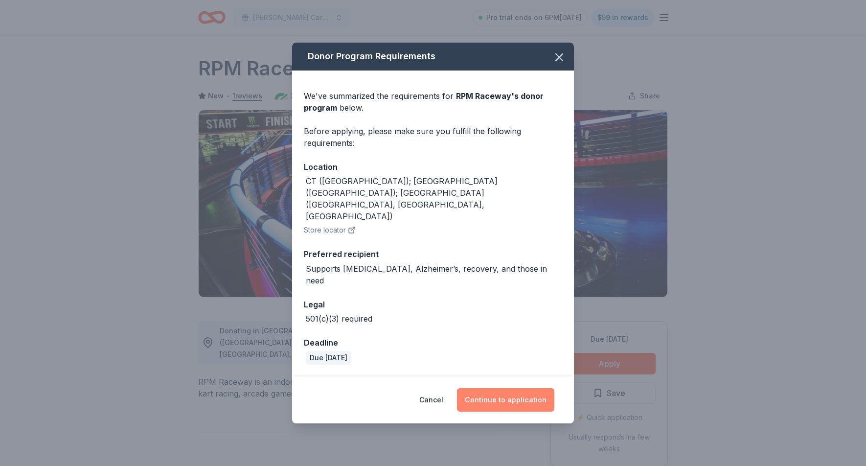
click at [516, 388] on button "Continue to application" at bounding box center [505, 399] width 97 height 23
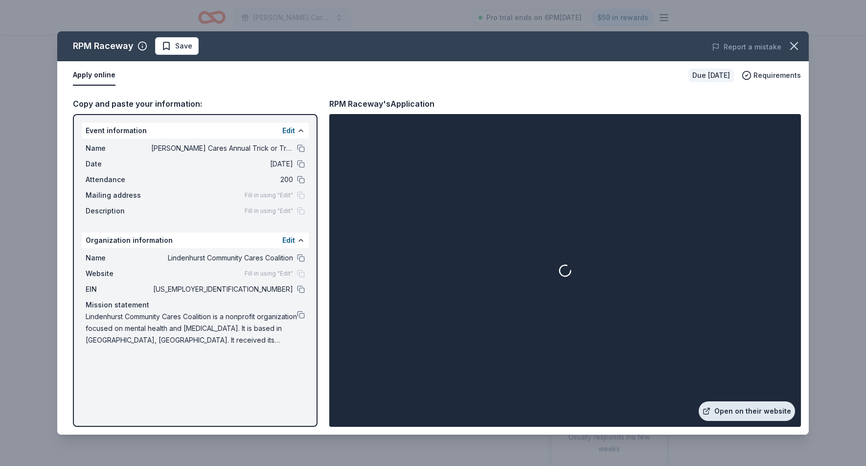
click at [766, 412] on link "Open on their website" at bounding box center [747, 411] width 96 height 20
click at [791, 45] on icon "button" at bounding box center [794, 46] width 14 height 14
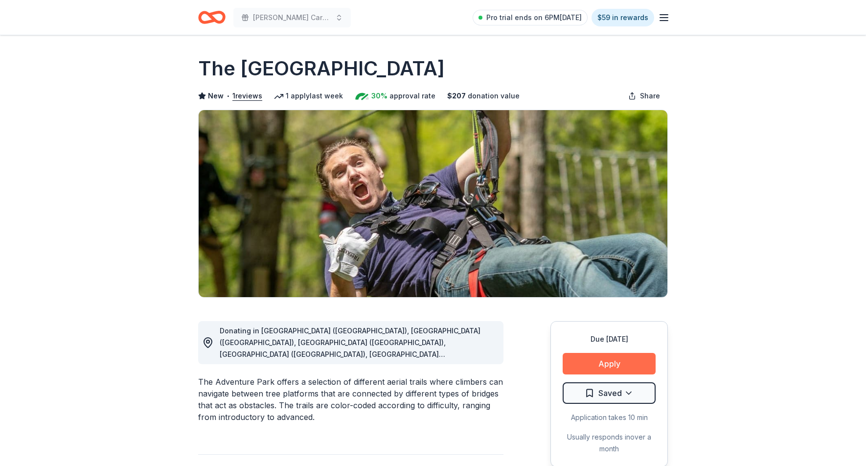
click at [612, 365] on button "Apply" at bounding box center [609, 364] width 93 height 22
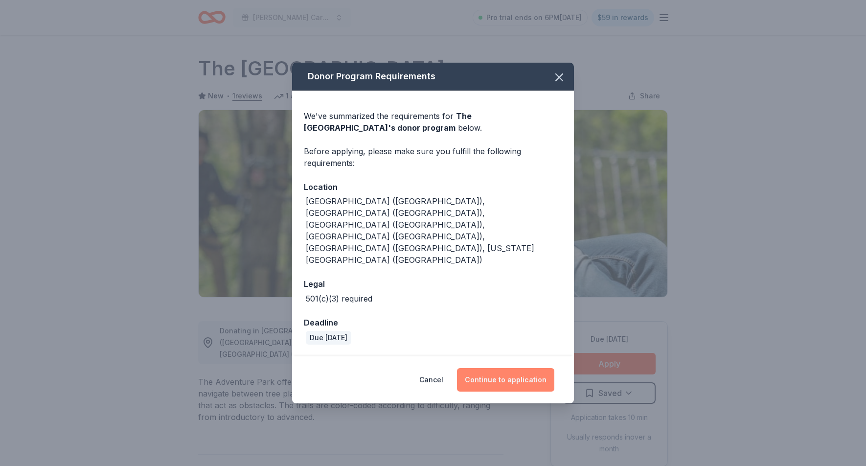
click at [533, 368] on button "Continue to application" at bounding box center [505, 379] width 97 height 23
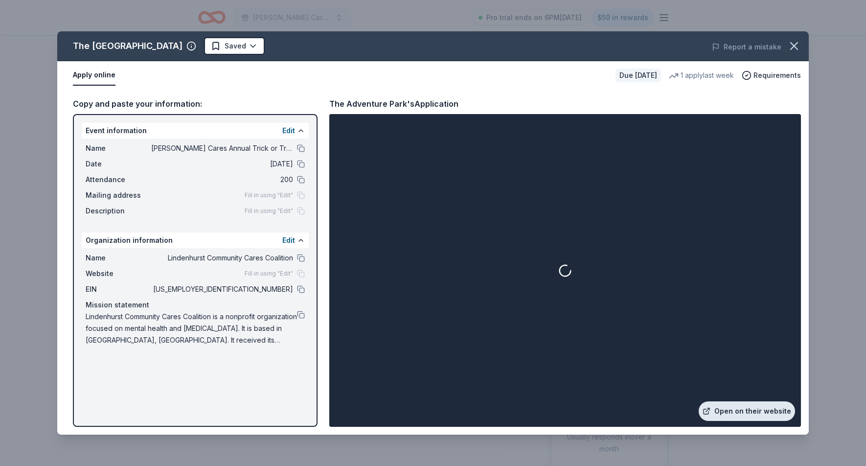
click at [748, 415] on link "Open on their website" at bounding box center [747, 411] width 96 height 20
